Goal: Task Accomplishment & Management: Complete application form

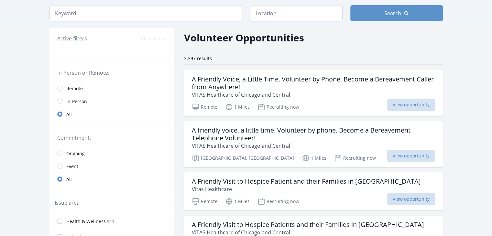
scroll to position [25, 0]
click at [71, 91] on span "Remote" at bounding box center [74, 88] width 17 height 8
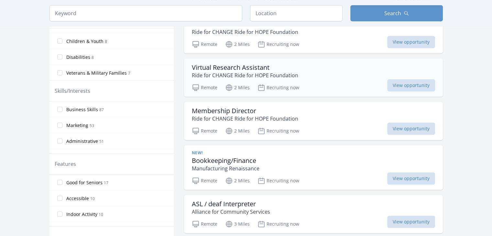
scroll to position [218, 0]
click at [212, 67] on h3 "Virtual Research Assistant" at bounding box center [245, 67] width 106 height 8
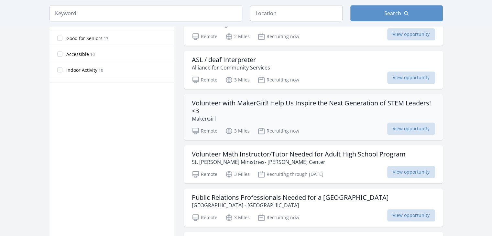
scroll to position [362, 0]
click at [292, 108] on h3 "Volunteer with MakerGirl! Help Us Inspire the Next Generation of STEM Leaders! …" at bounding box center [313, 107] width 243 height 16
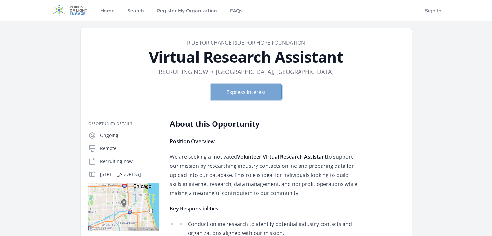
click at [236, 94] on button "Express Interest" at bounding box center [246, 92] width 71 height 16
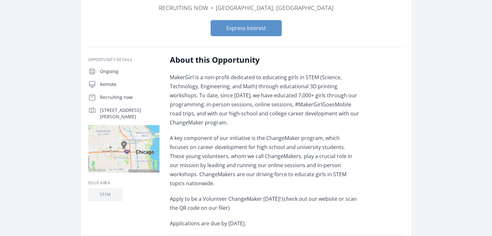
scroll to position [72, 0]
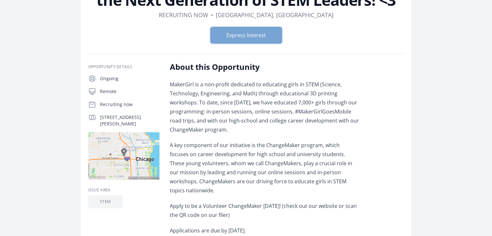
click at [263, 40] on button "Express Interest" at bounding box center [246, 35] width 71 height 16
